Goal: Obtain resource: Download file/media

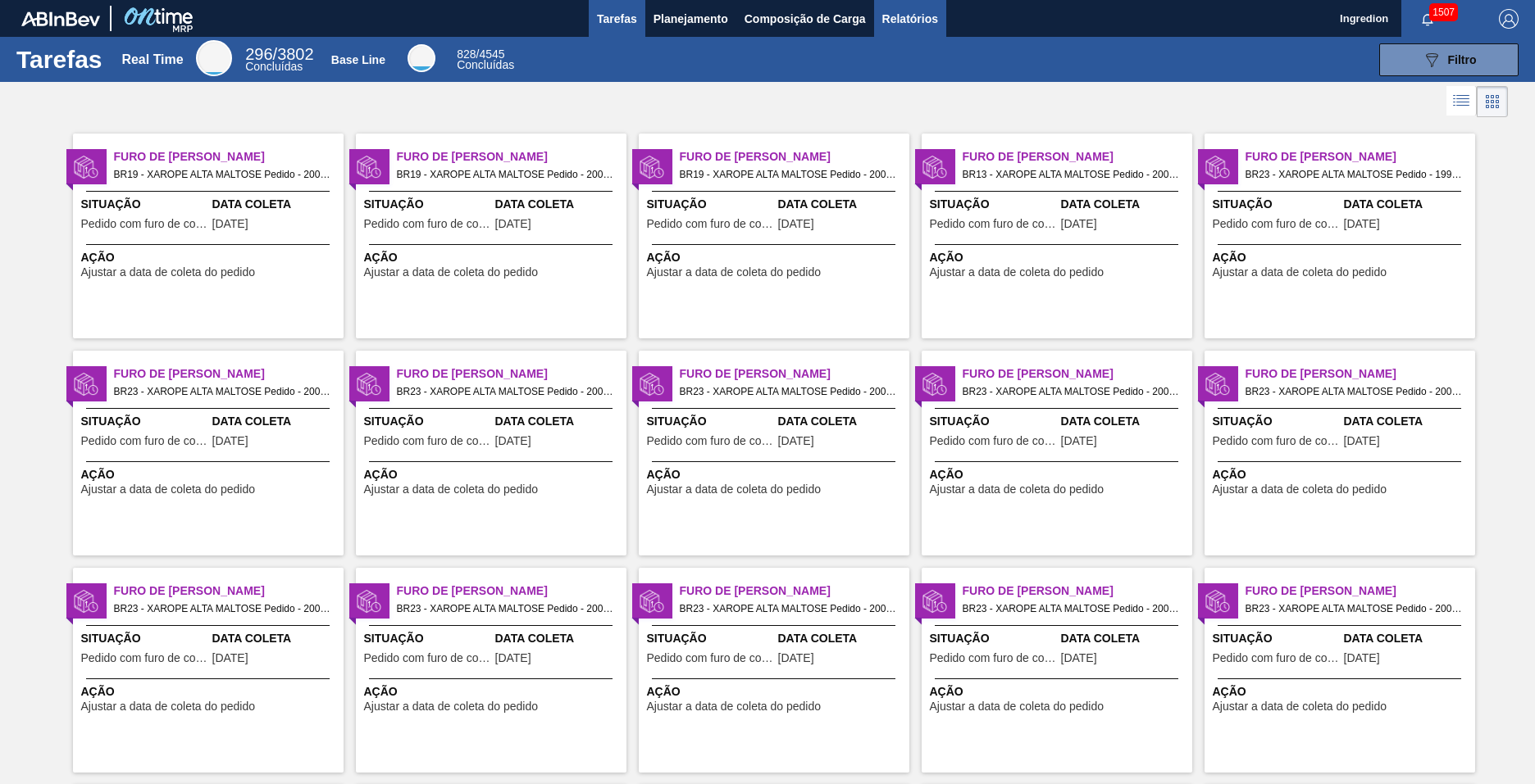
click at [909, 18] on span "Relatórios" at bounding box center [910, 19] width 56 height 20
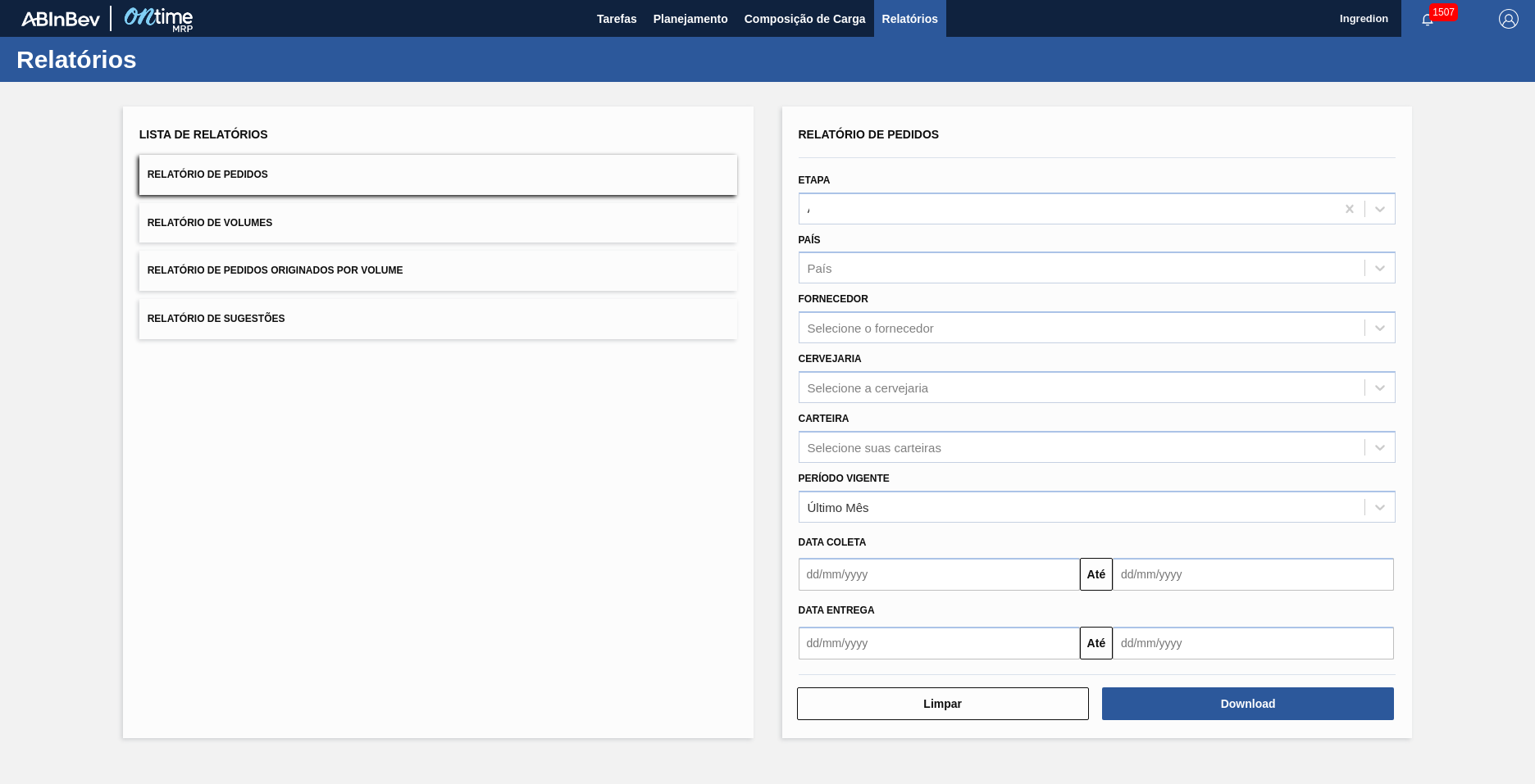
type input "Aguardando Faturamento"
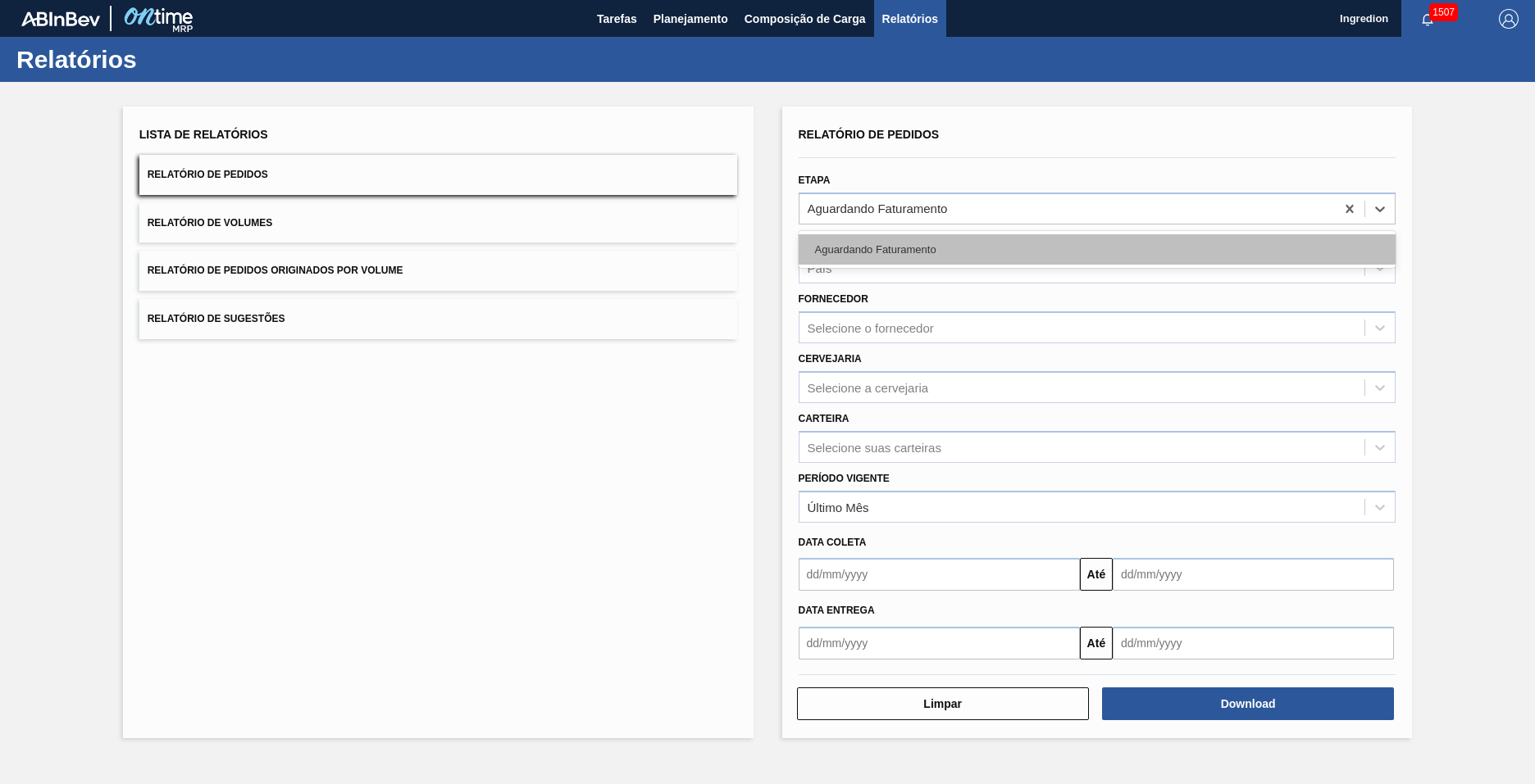
click at [1096, 249] on div "Aguardando Faturamento" at bounding box center [1097, 249] width 598 height 30
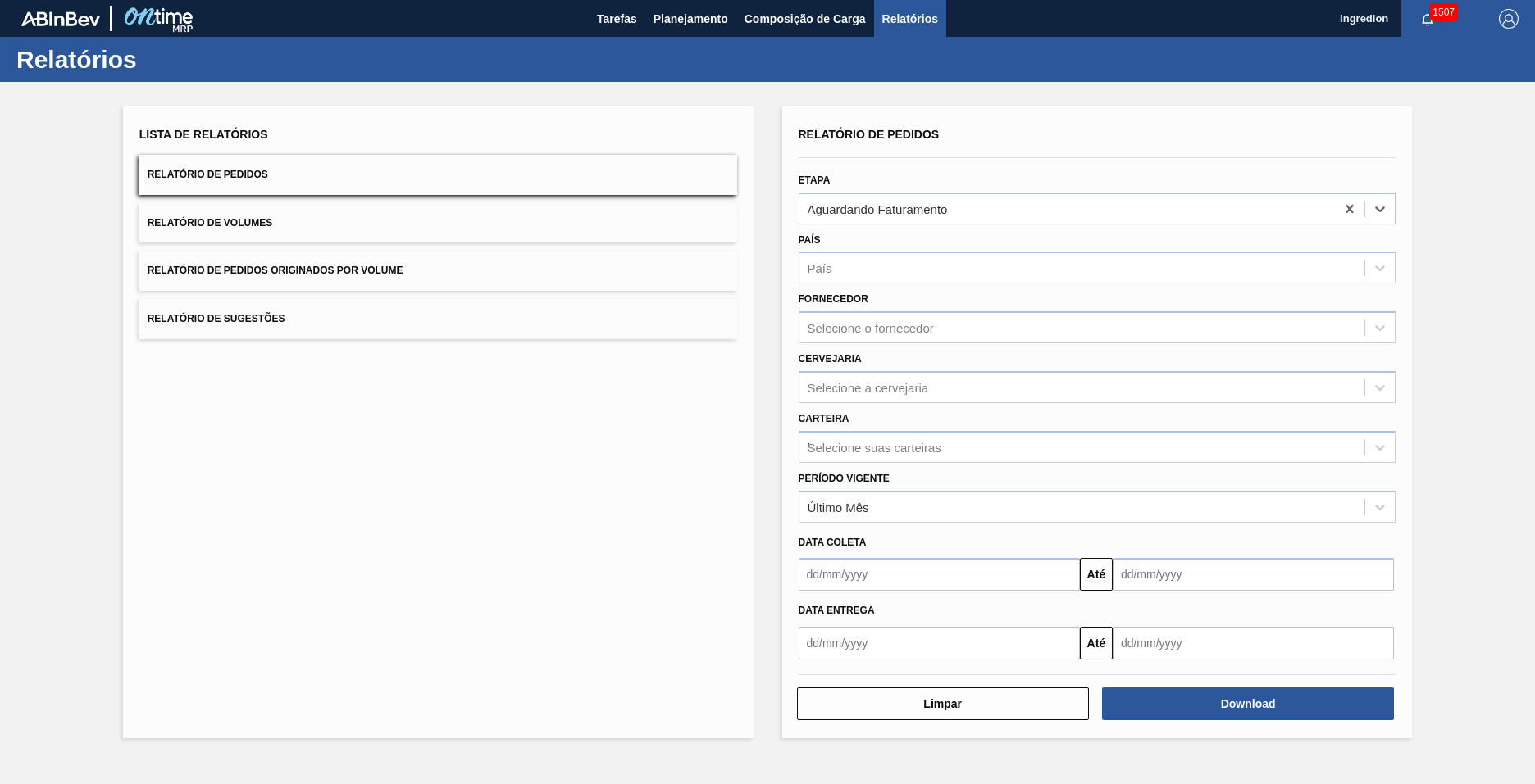
type input "Xarope"
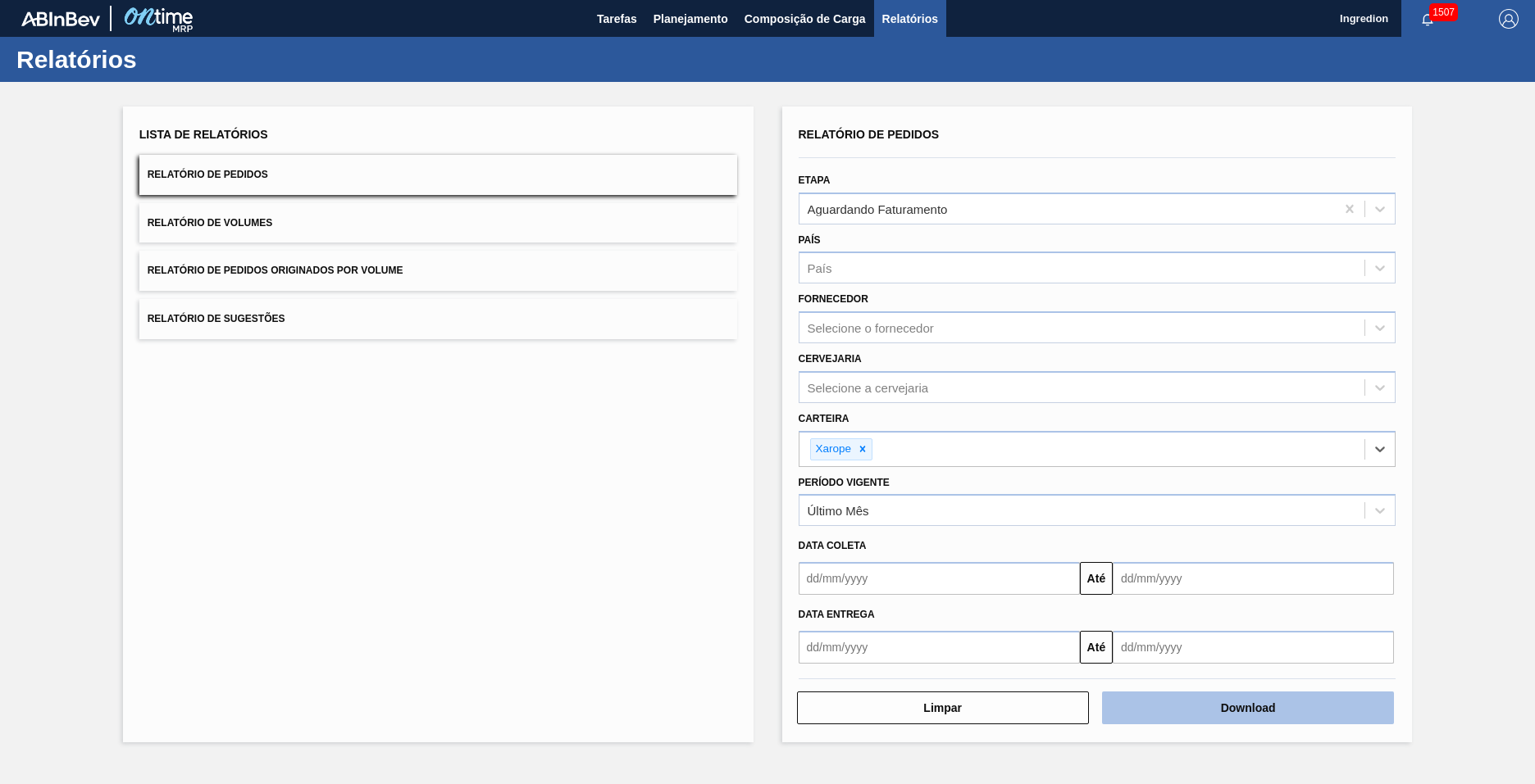
click at [1248, 708] on button "Download" at bounding box center [1248, 708] width 292 height 33
